Goal: Task Accomplishment & Management: Use online tool/utility

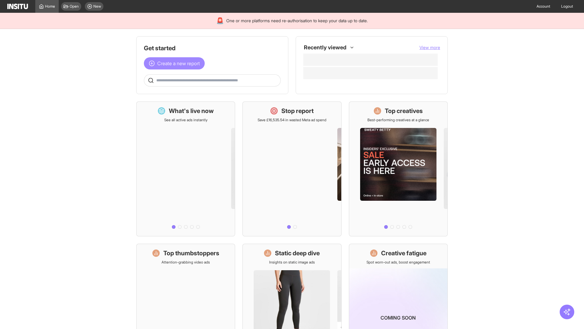
click at [176, 63] on span "Create a new report" at bounding box center [178, 63] width 43 height 7
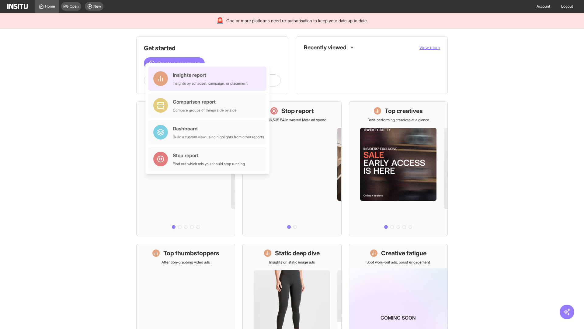
click at [209, 79] on div "Insights report Insights by ad, adset, campaign, or placement" at bounding box center [210, 78] width 75 height 15
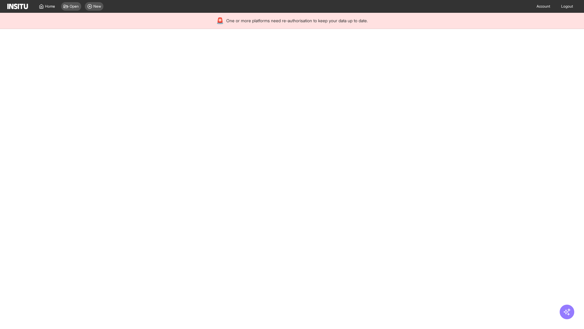
select select "**"
